Goal: Check status

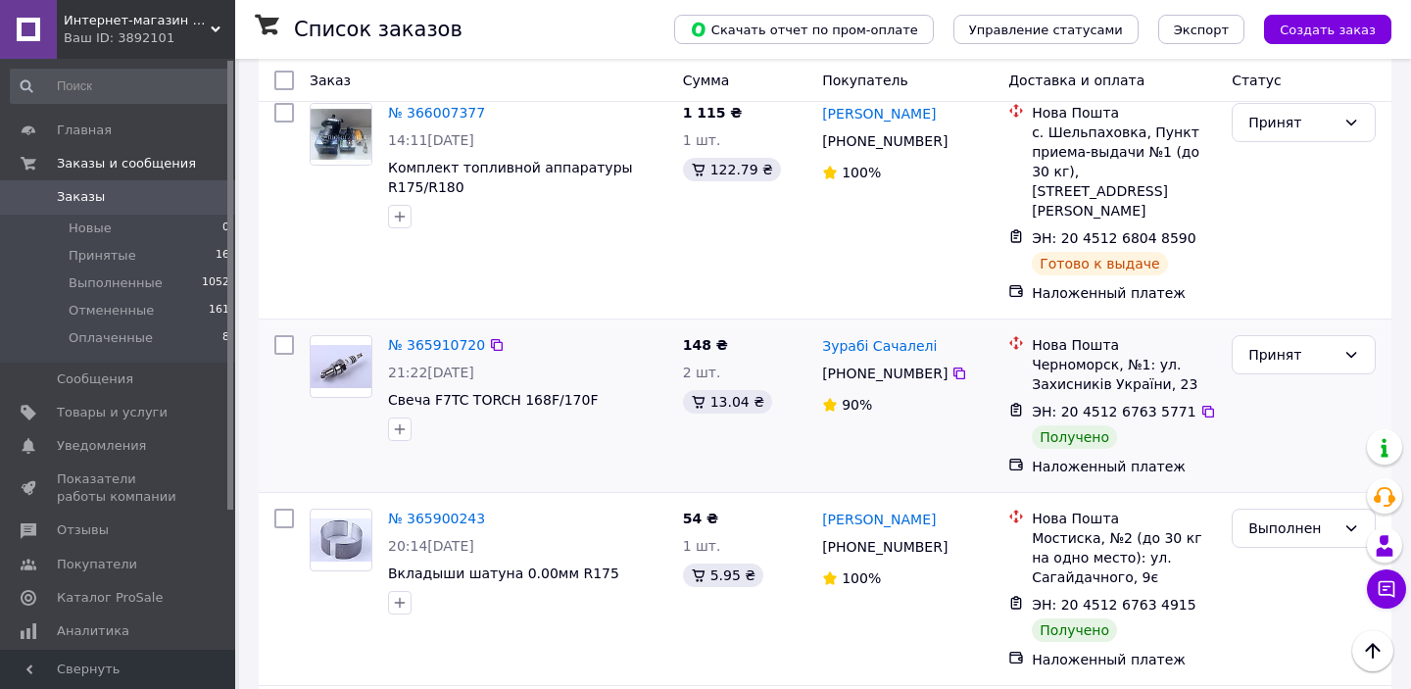
scroll to position [471, 0]
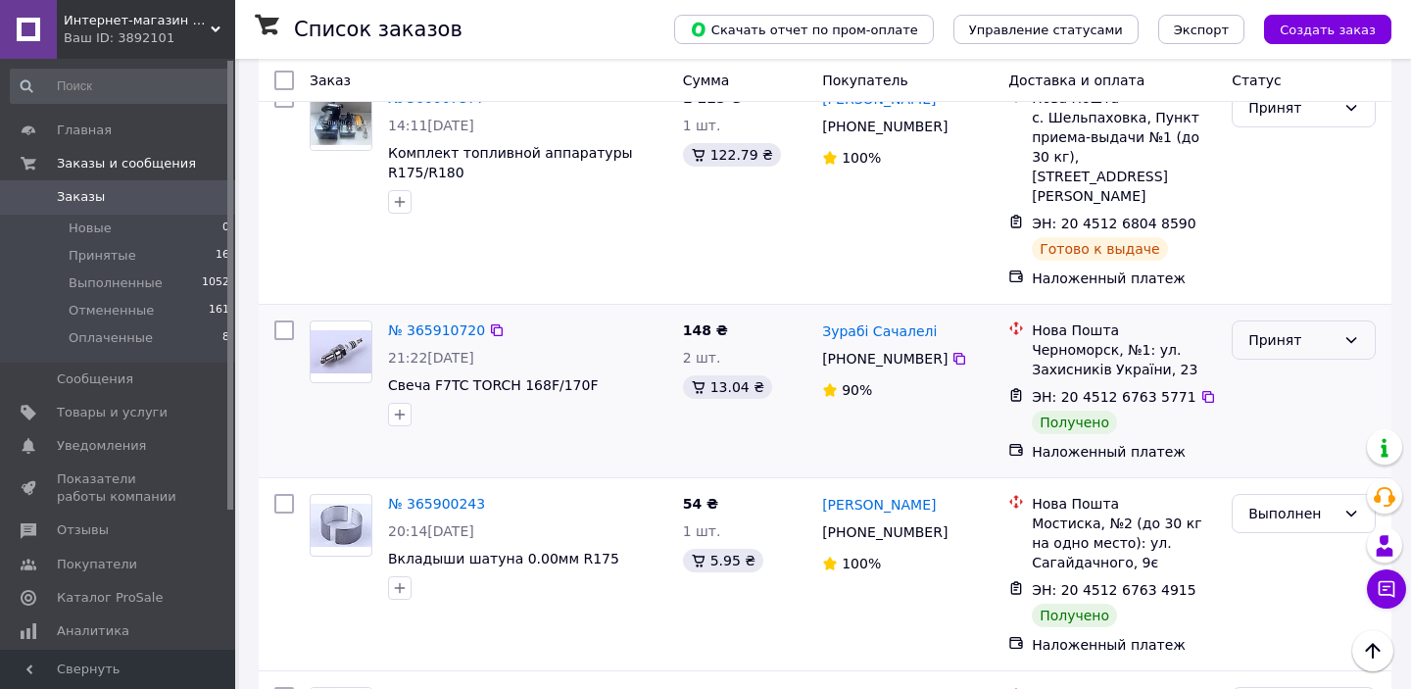
click at [1294, 329] on div "Принят" at bounding box center [1291, 340] width 87 height 22
click at [1284, 354] on li "Выполнен" at bounding box center [1304, 362] width 142 height 35
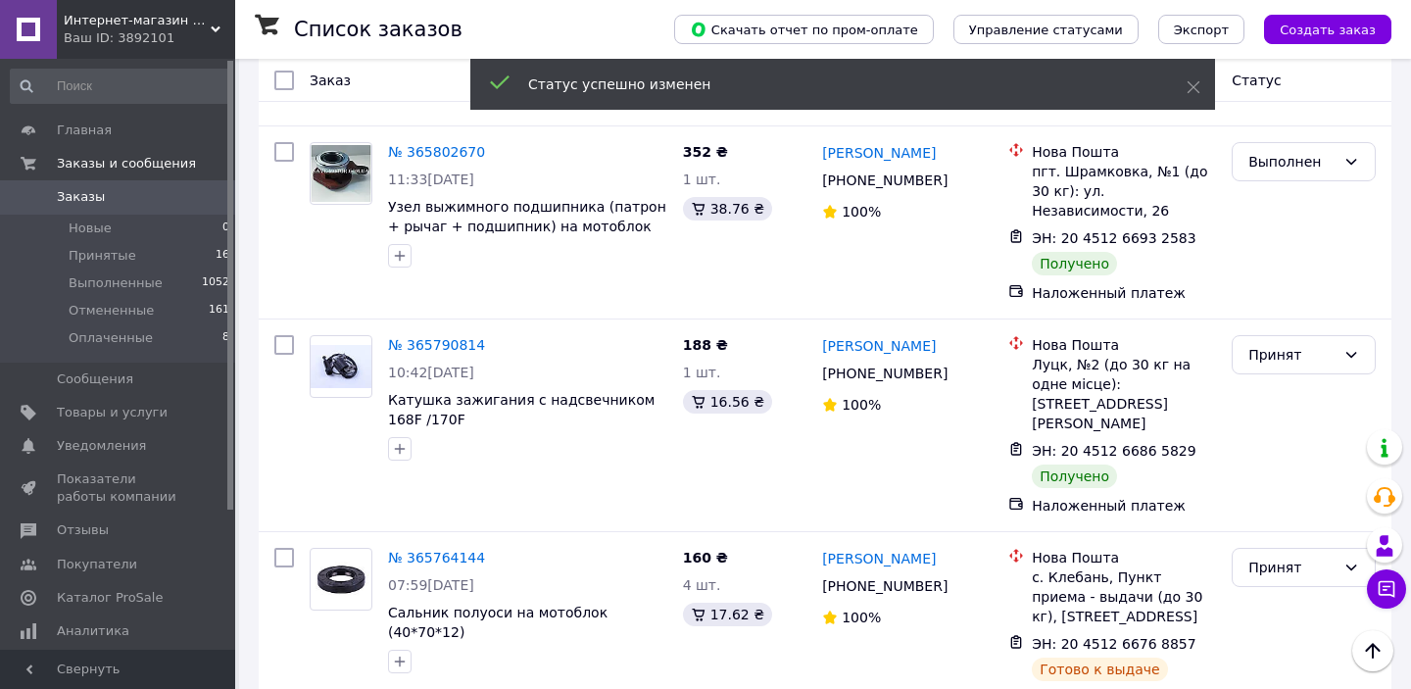
scroll to position [1684, 0]
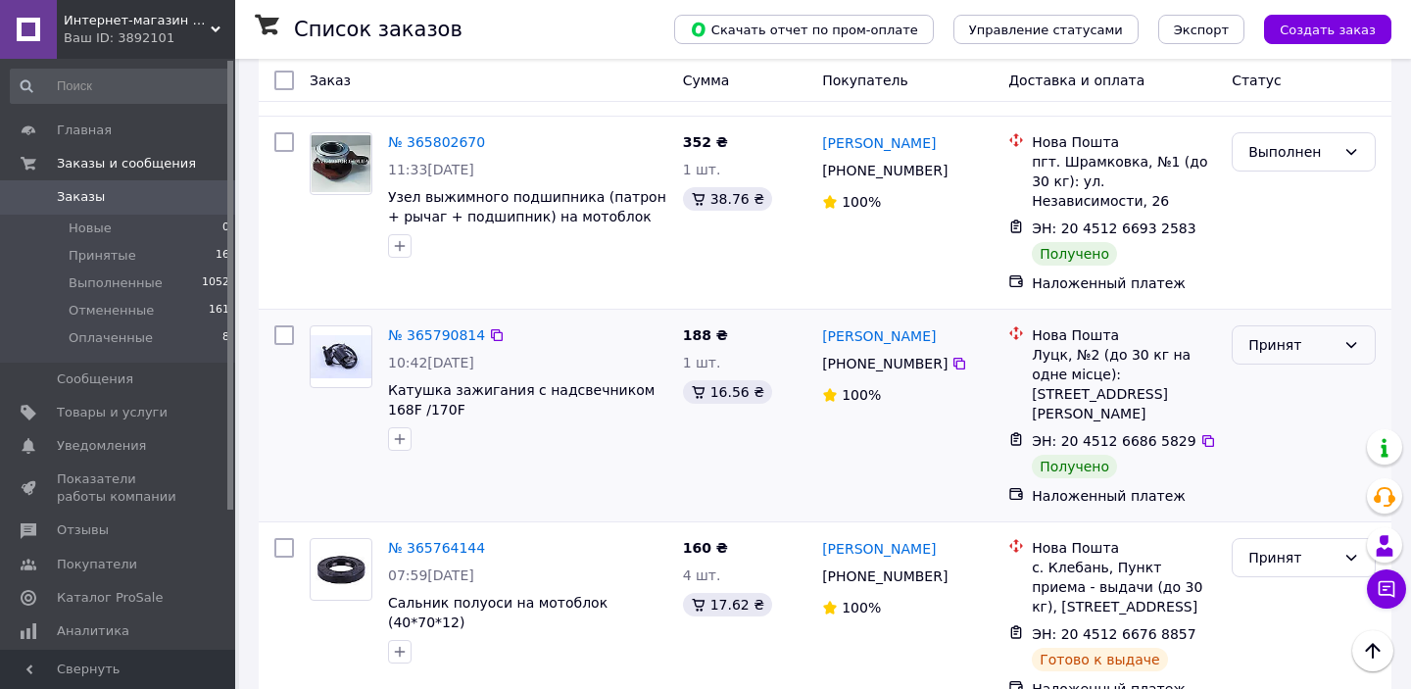
click at [1319, 334] on div "Принят" at bounding box center [1291, 345] width 87 height 22
click at [1293, 334] on li "Выполнен" at bounding box center [1304, 329] width 142 height 35
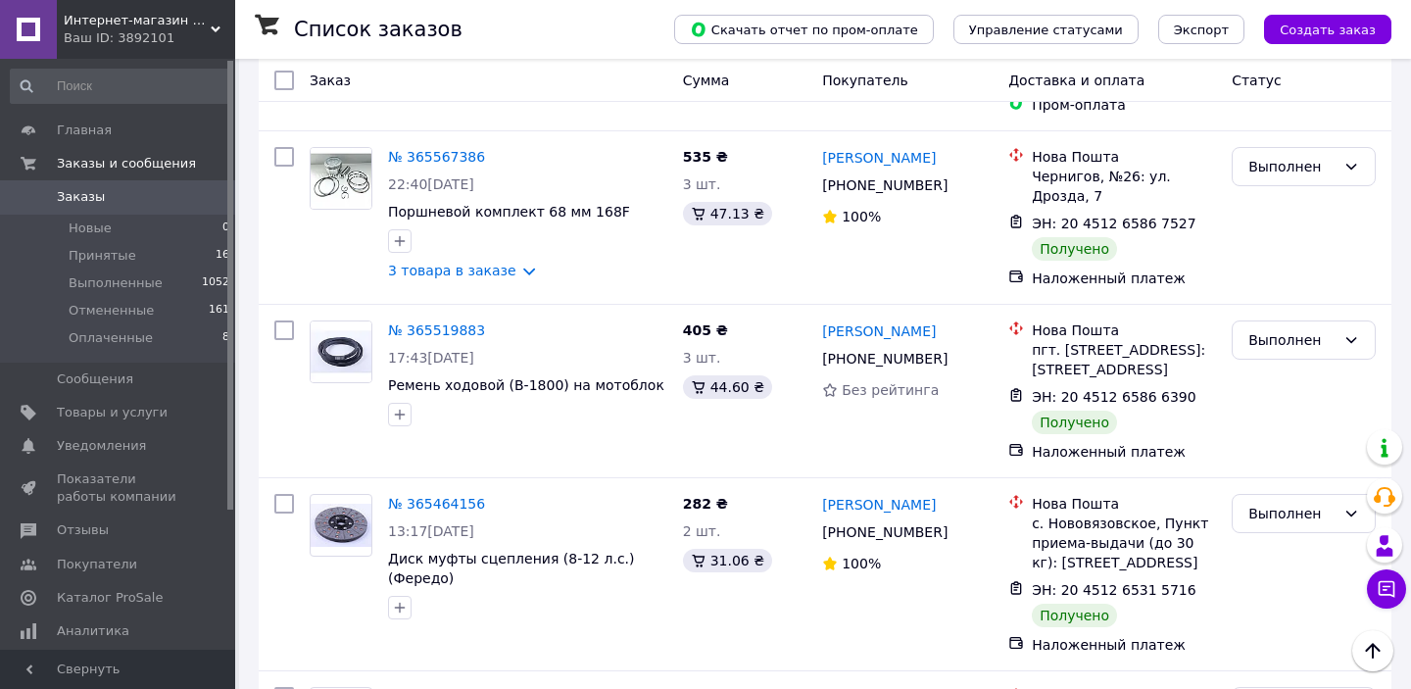
scroll to position [3462, 0]
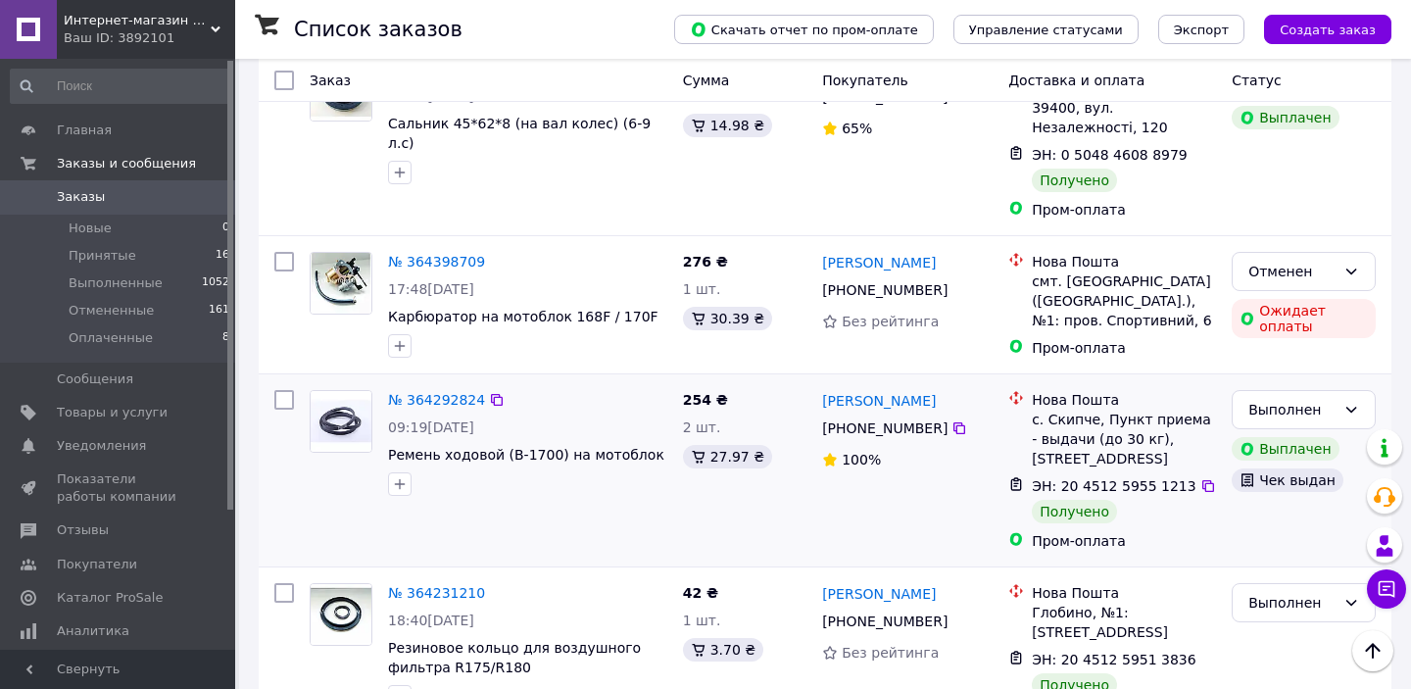
scroll to position [3258, 0]
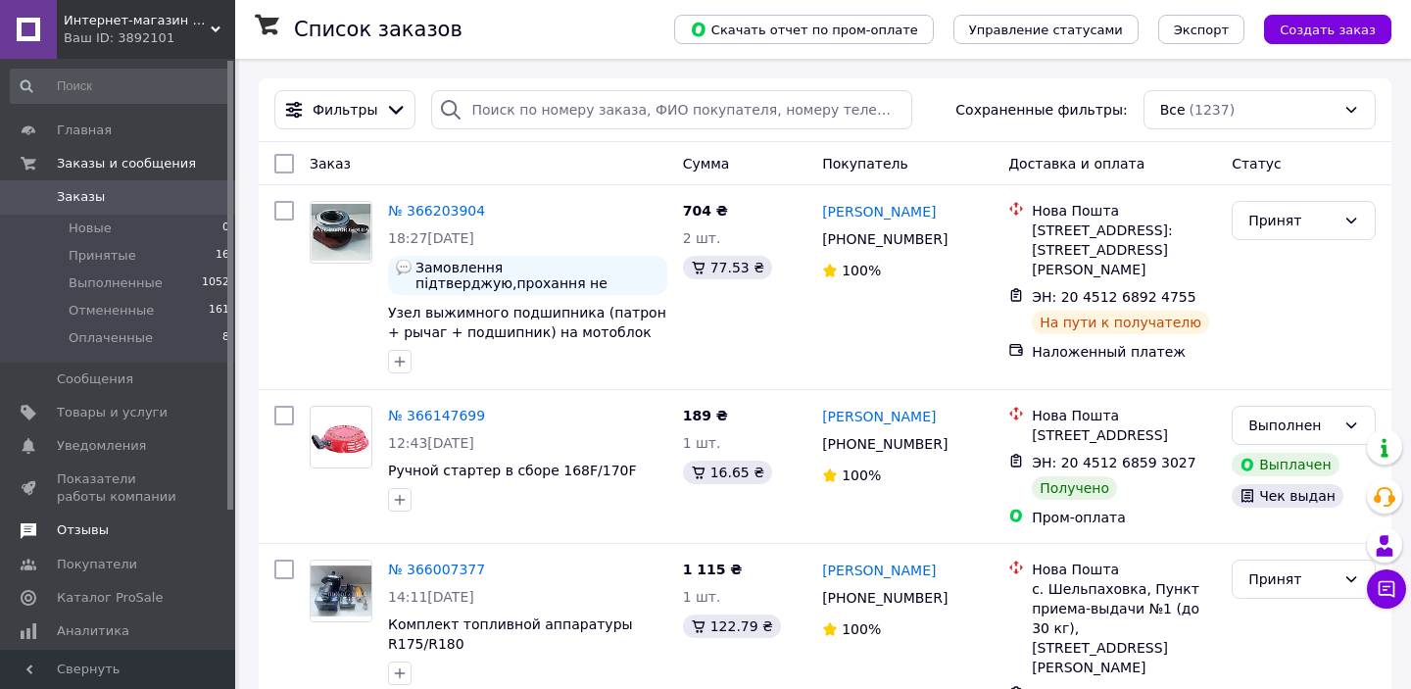
click at [127, 535] on span "Отзывы" at bounding box center [119, 530] width 124 height 18
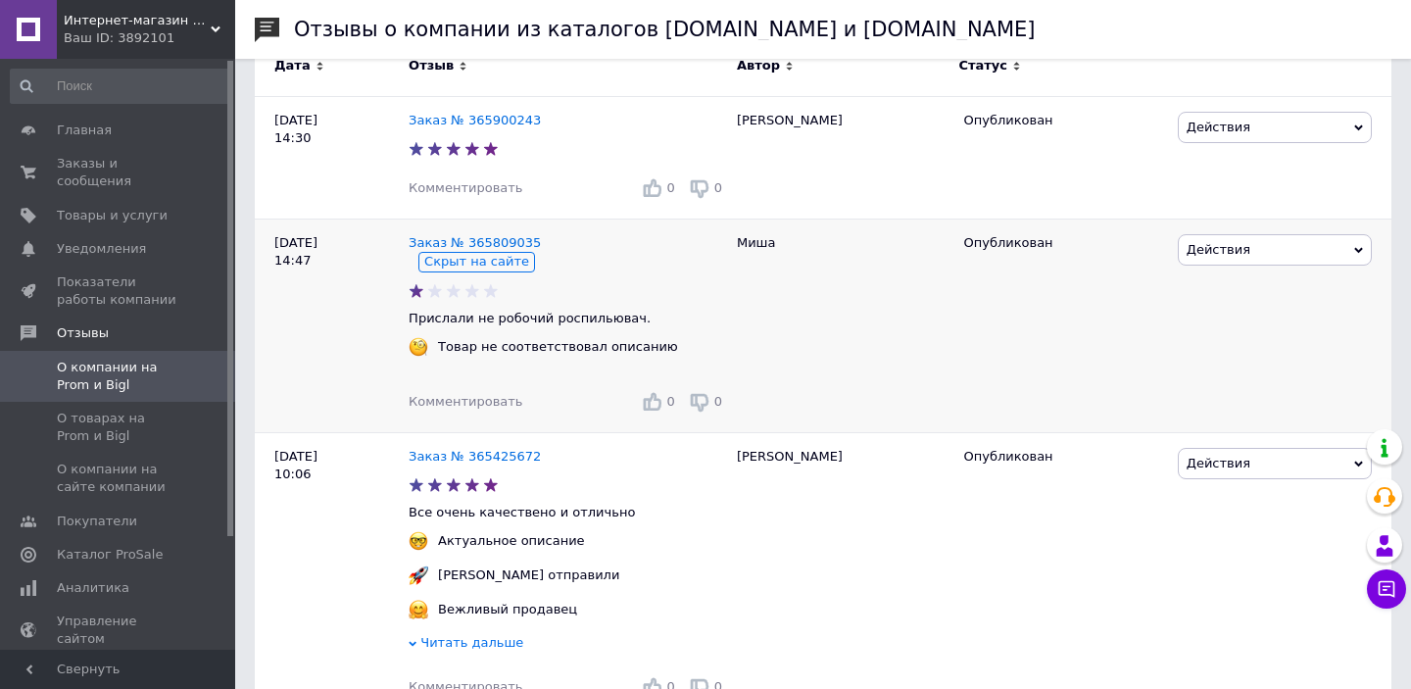
scroll to position [328, 0]
click at [517, 243] on link "Заказ № 365809035" at bounding box center [475, 240] width 132 height 15
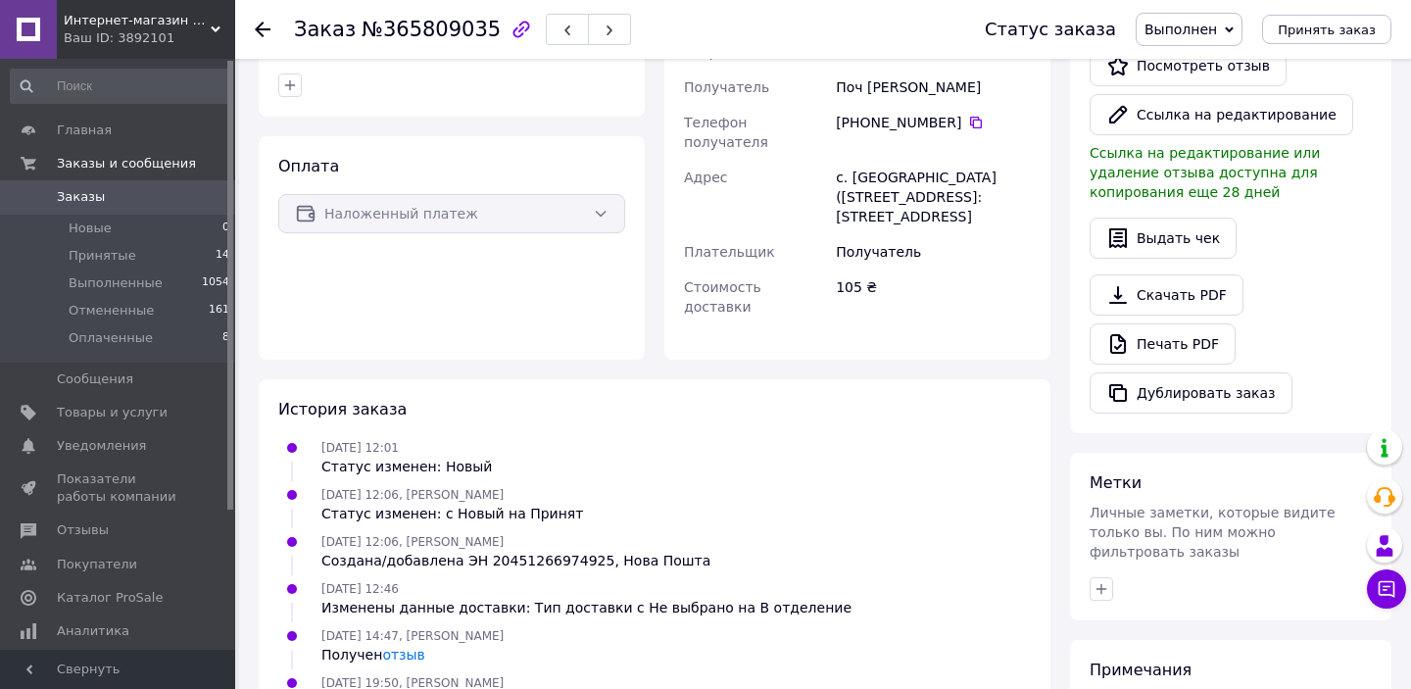
scroll to position [523, 0]
